Goal: Transaction & Acquisition: Purchase product/service

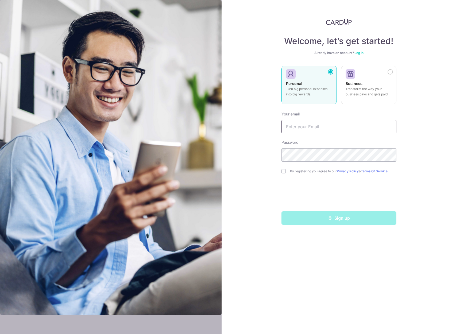
click at [312, 129] on input "text" at bounding box center [338, 126] width 115 height 13
type input "[EMAIL_ADDRESS][DOMAIN_NAME]"
click at [285, 172] on input "checkbox" at bounding box center [283, 171] width 4 height 4
checkbox input "true"
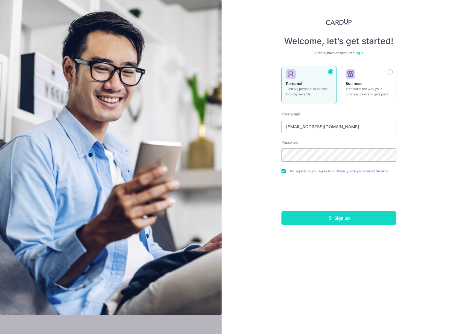
click at [321, 221] on button "Sign up" at bounding box center [338, 217] width 115 height 13
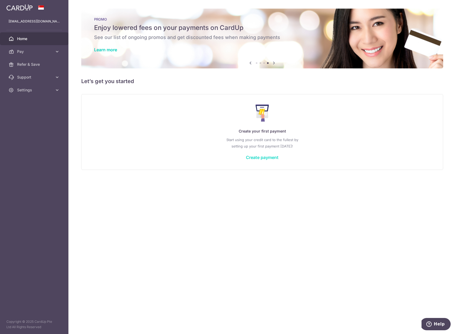
click at [269, 159] on link "Create payment" at bounding box center [262, 157] width 33 height 5
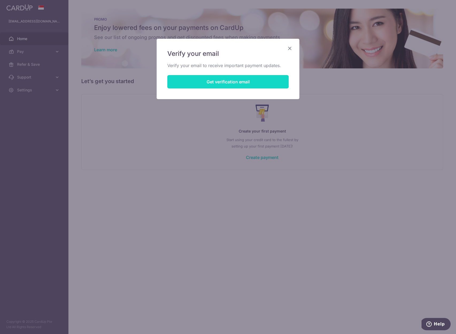
click at [243, 85] on button "Get verification email" at bounding box center [227, 81] width 121 height 13
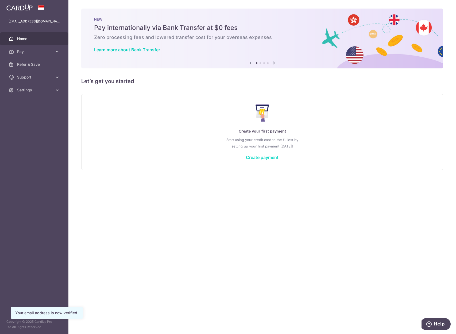
click at [259, 155] on link "Create payment" at bounding box center [262, 157] width 33 height 5
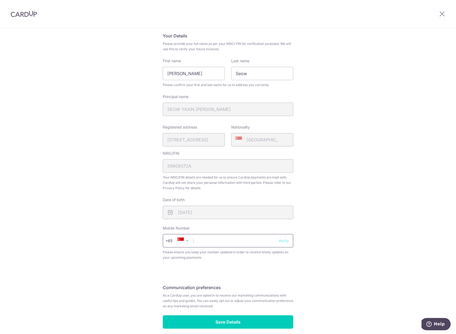
scroll to position [54, 0]
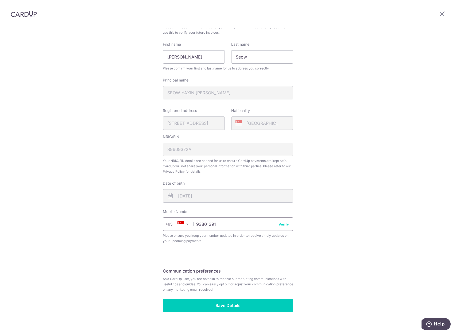
type input "93801391"
click at [295, 224] on div "Review your details Your Details Please provide your full name as per your NRIC…" at bounding box center [227, 159] width 143 height 357
click at [283, 225] on button "Verify" at bounding box center [284, 224] width 10 height 5
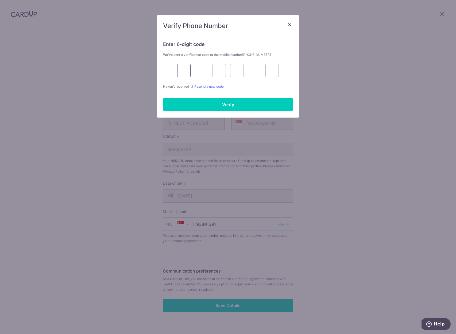
click at [186, 72] on input "text" at bounding box center [183, 70] width 13 height 13
type input "5"
type input "7"
type input "0"
type input "8"
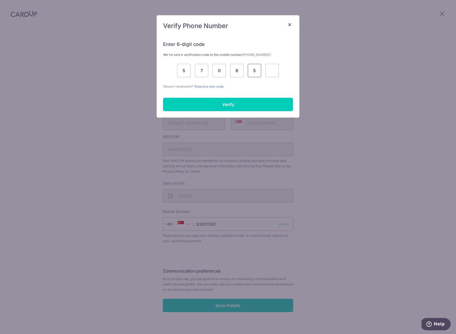
type input "5"
type input "4"
click at [202, 98] on input "Verify" at bounding box center [228, 104] width 130 height 13
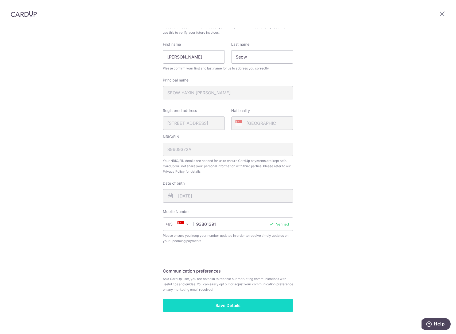
click at [253, 308] on input "Save Details" at bounding box center [228, 305] width 130 height 13
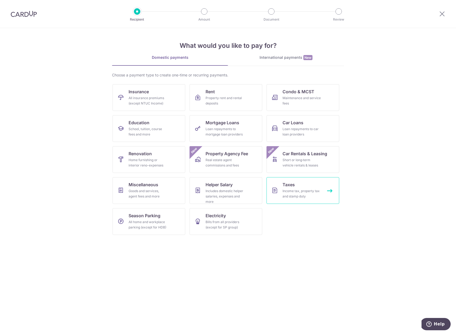
click at [286, 199] on div "Income tax, property tax and stamp duty" at bounding box center [302, 193] width 38 height 11
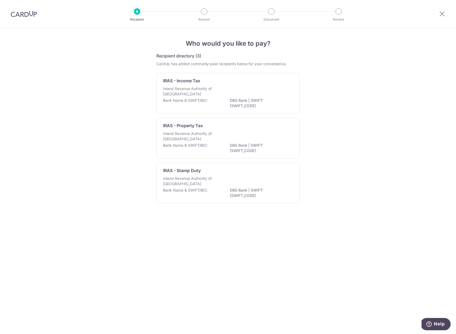
click at [442, 18] on div at bounding box center [442, 14] width 28 height 28
click at [441, 15] on icon at bounding box center [442, 13] width 6 height 7
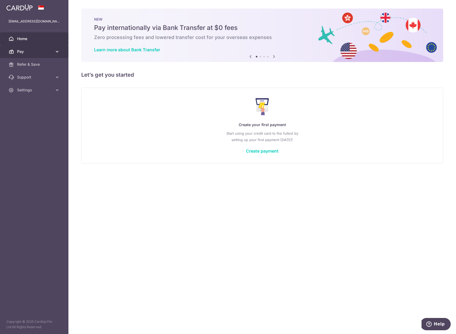
click at [54, 51] on link "Pay" at bounding box center [34, 51] width 68 height 13
click at [55, 53] on icon at bounding box center [57, 51] width 5 height 5
click at [144, 208] on div "× Pause Schedule Pause all future payments in this series Pause just this one p…" at bounding box center [262, 167] width 388 height 334
click at [266, 149] on link "Create payment" at bounding box center [262, 150] width 33 height 5
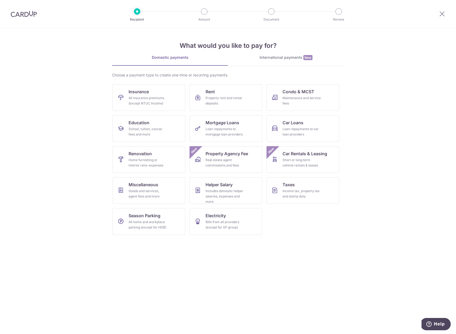
click at [281, 63] on link "International payments New" at bounding box center [286, 60] width 116 height 11
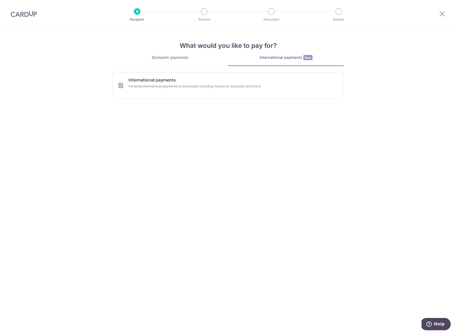
click at [162, 62] on link "Domestic payments" at bounding box center [170, 60] width 116 height 11
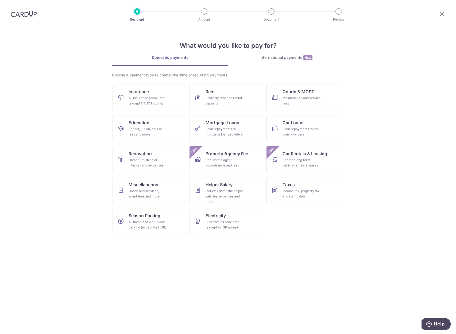
click at [391, 77] on section "What would you like to pay for? Domestic payments International payments New Ch…" at bounding box center [228, 181] width 456 height 306
click at [441, 13] on icon at bounding box center [442, 13] width 6 height 7
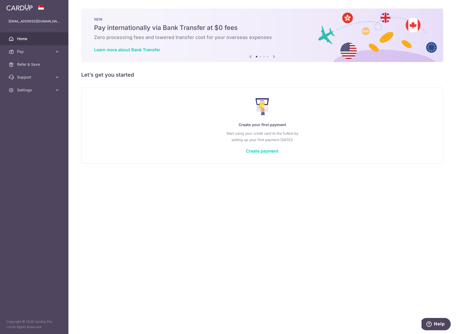
click at [273, 56] on icon at bounding box center [274, 56] width 6 height 7
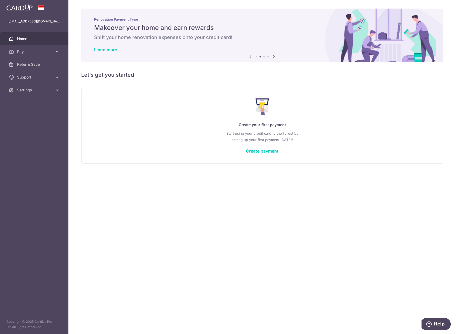
click at [250, 56] on icon at bounding box center [250, 56] width 6 height 7
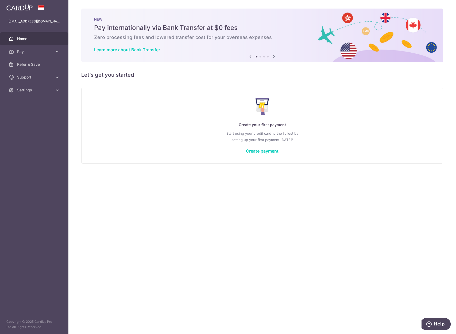
click at [214, 193] on div "× Pause Schedule Pause all future payments in this series Pause just this one p…" at bounding box center [262, 167] width 388 height 334
